Goal: Find specific page/section: Find specific page/section

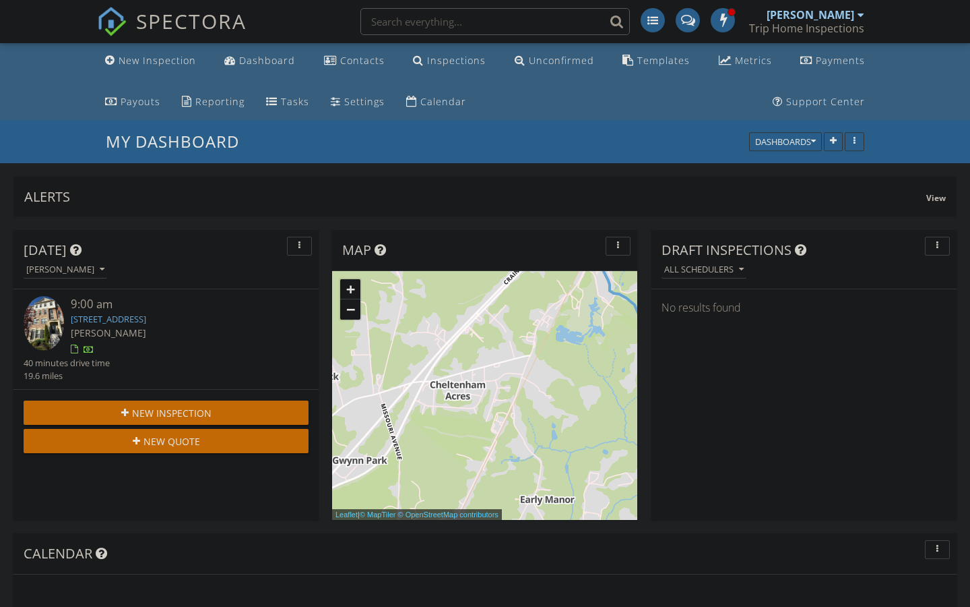
scroll to position [1733, 971]
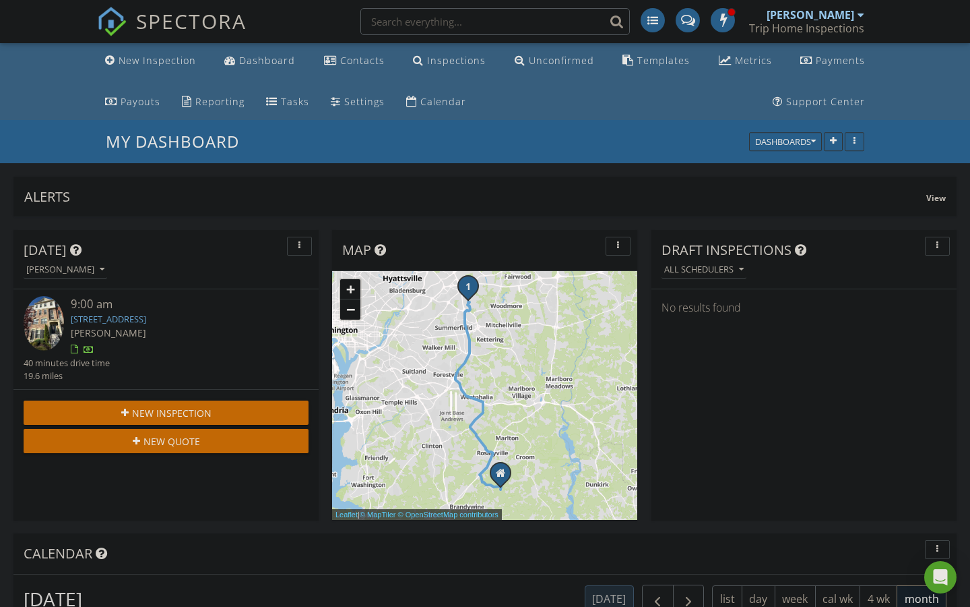
click at [466, 19] on input "text" at bounding box center [496, 21] width 270 height 27
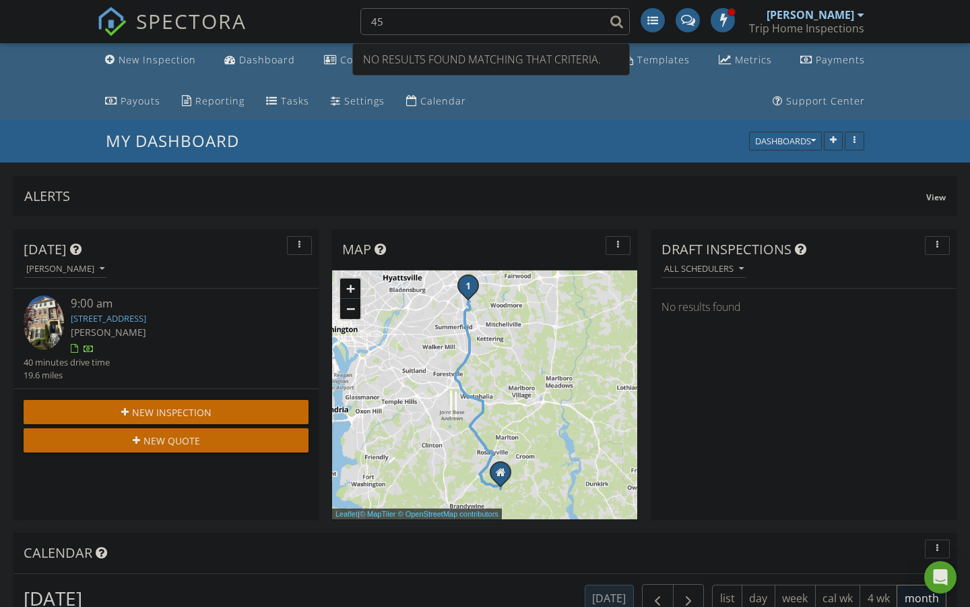
type input "4"
type input "5"
type input "3"
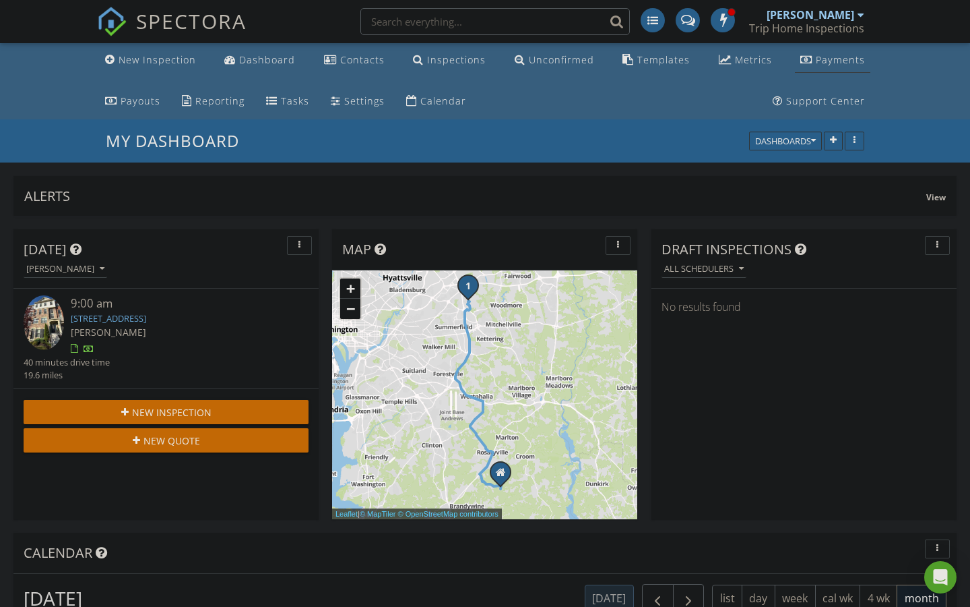
click at [832, 59] on div "Payments" at bounding box center [840, 59] width 49 height 13
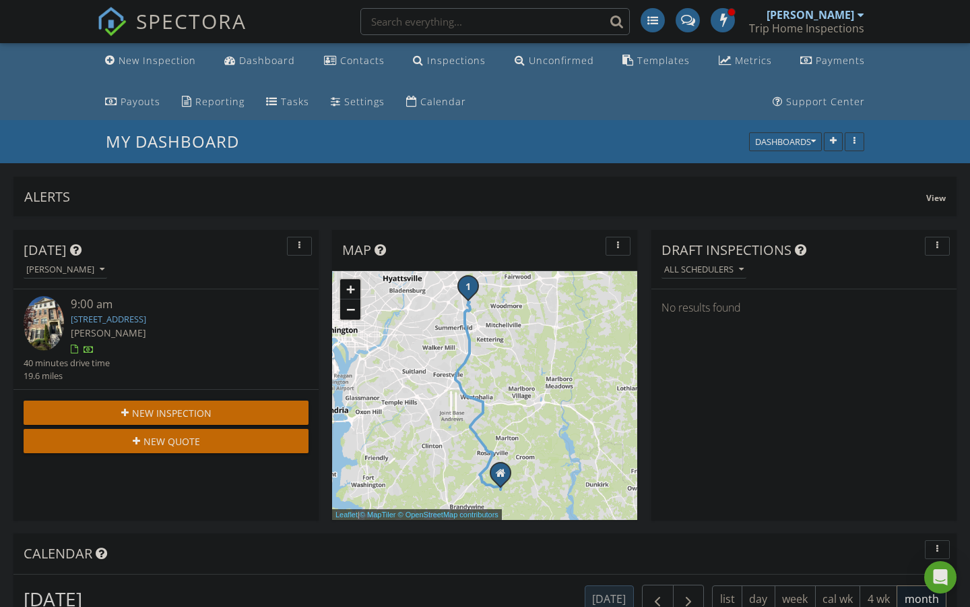
click at [145, 313] on link "[STREET_ADDRESS]" at bounding box center [108, 319] width 75 height 12
